Goal: Task Accomplishment & Management: Manage account settings

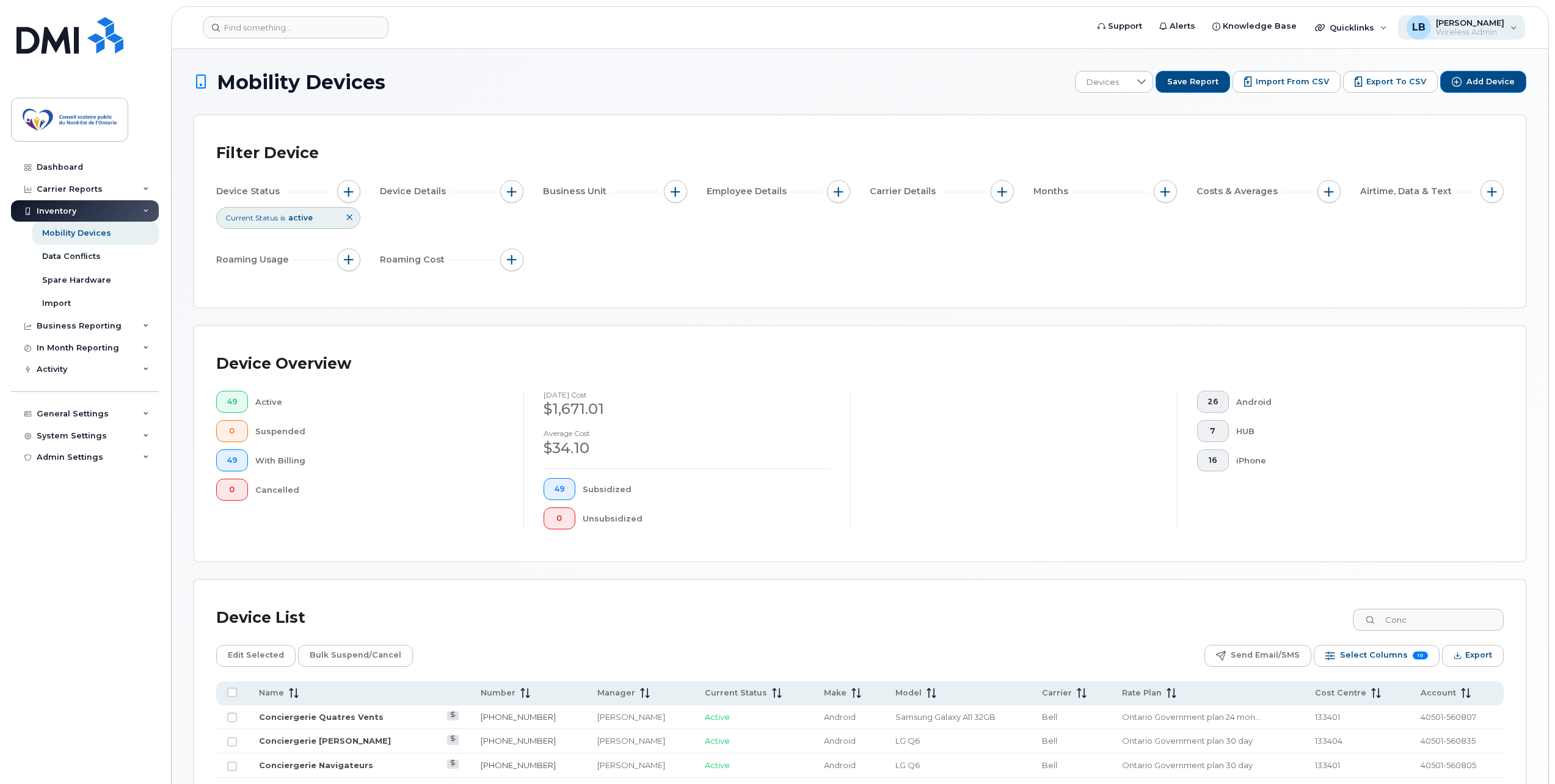
click at [1486, 31] on span "Wireless Admin" at bounding box center [1470, 32] width 68 height 9
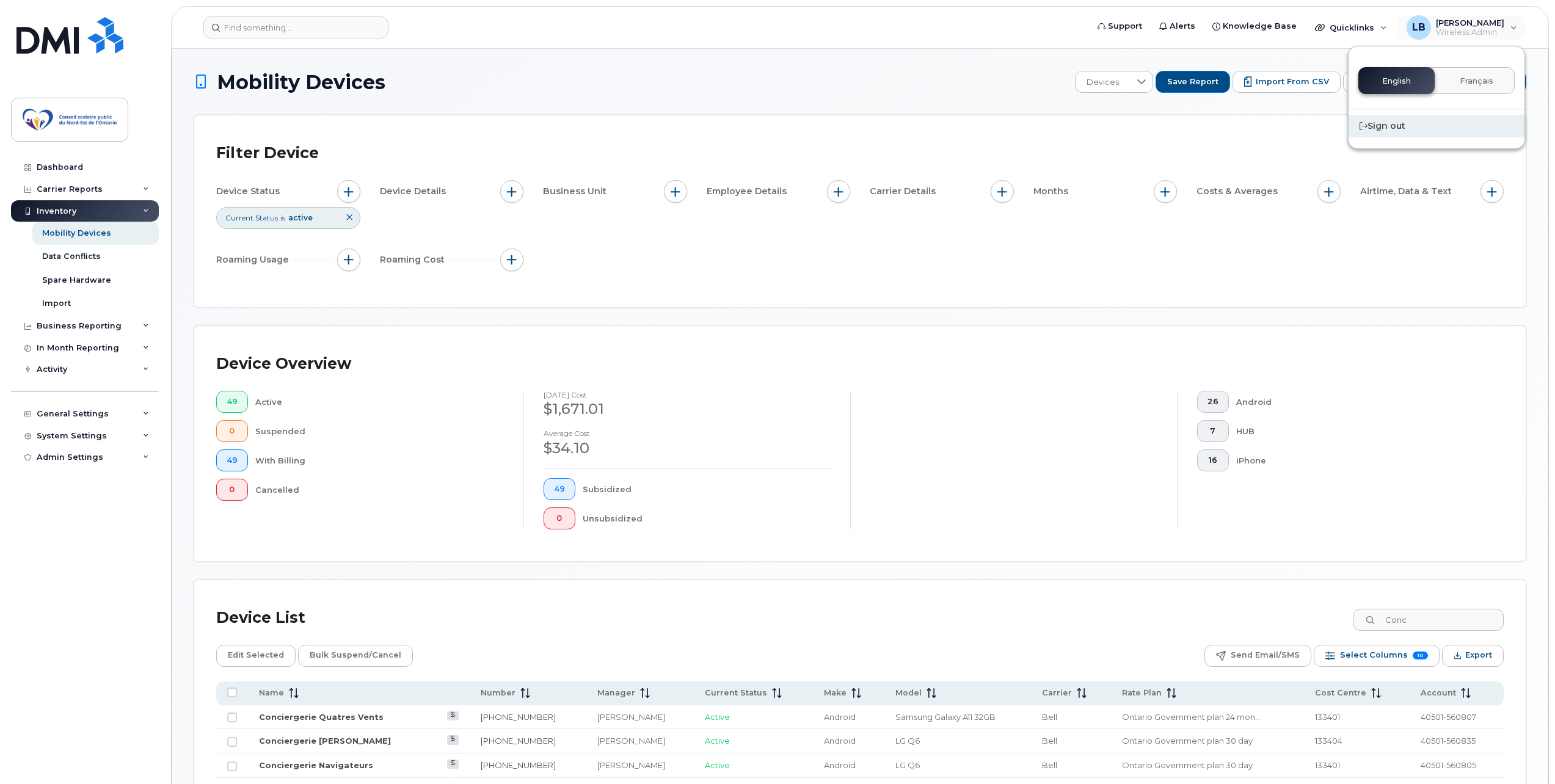
click at [1390, 121] on div "Sign out" at bounding box center [1436, 126] width 176 height 23
click at [1363, 122] on icon at bounding box center [1363, 126] width 8 height 8
click at [1390, 126] on div "Sign out" at bounding box center [1436, 126] width 176 height 23
click at [1397, 131] on div "Sign out" at bounding box center [1436, 126] width 176 height 23
click at [1399, 128] on div "Sign out" at bounding box center [1436, 126] width 176 height 23
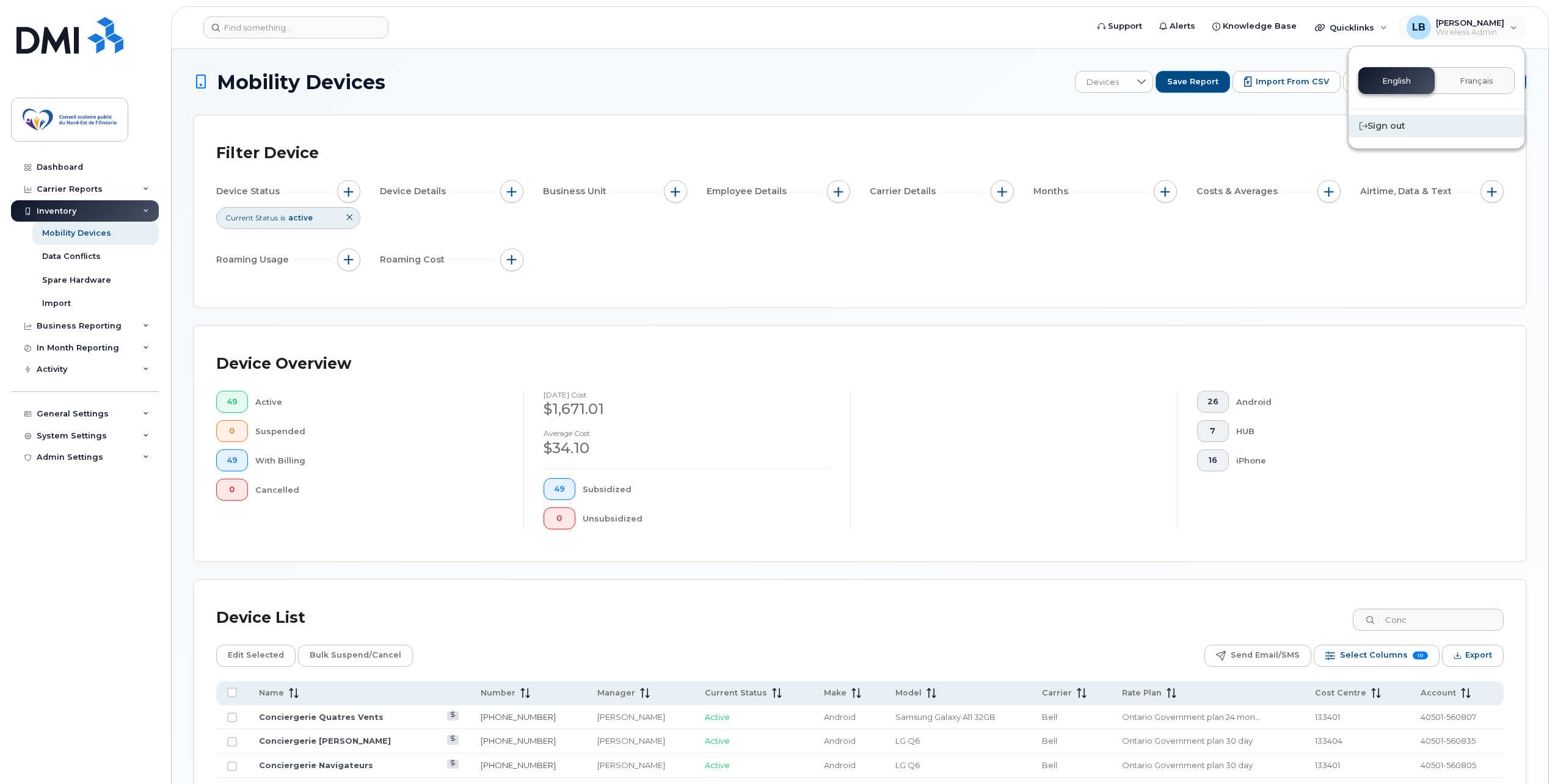
click at [1399, 127] on div "Sign out" at bounding box center [1436, 126] width 176 height 23
drag, startPoint x: 1399, startPoint y: 127, endPoint x: 1383, endPoint y: 126, distance: 16.0
click at [1385, 126] on div "Sign out" at bounding box center [1436, 126] width 176 height 23
